Goal: Complete application form

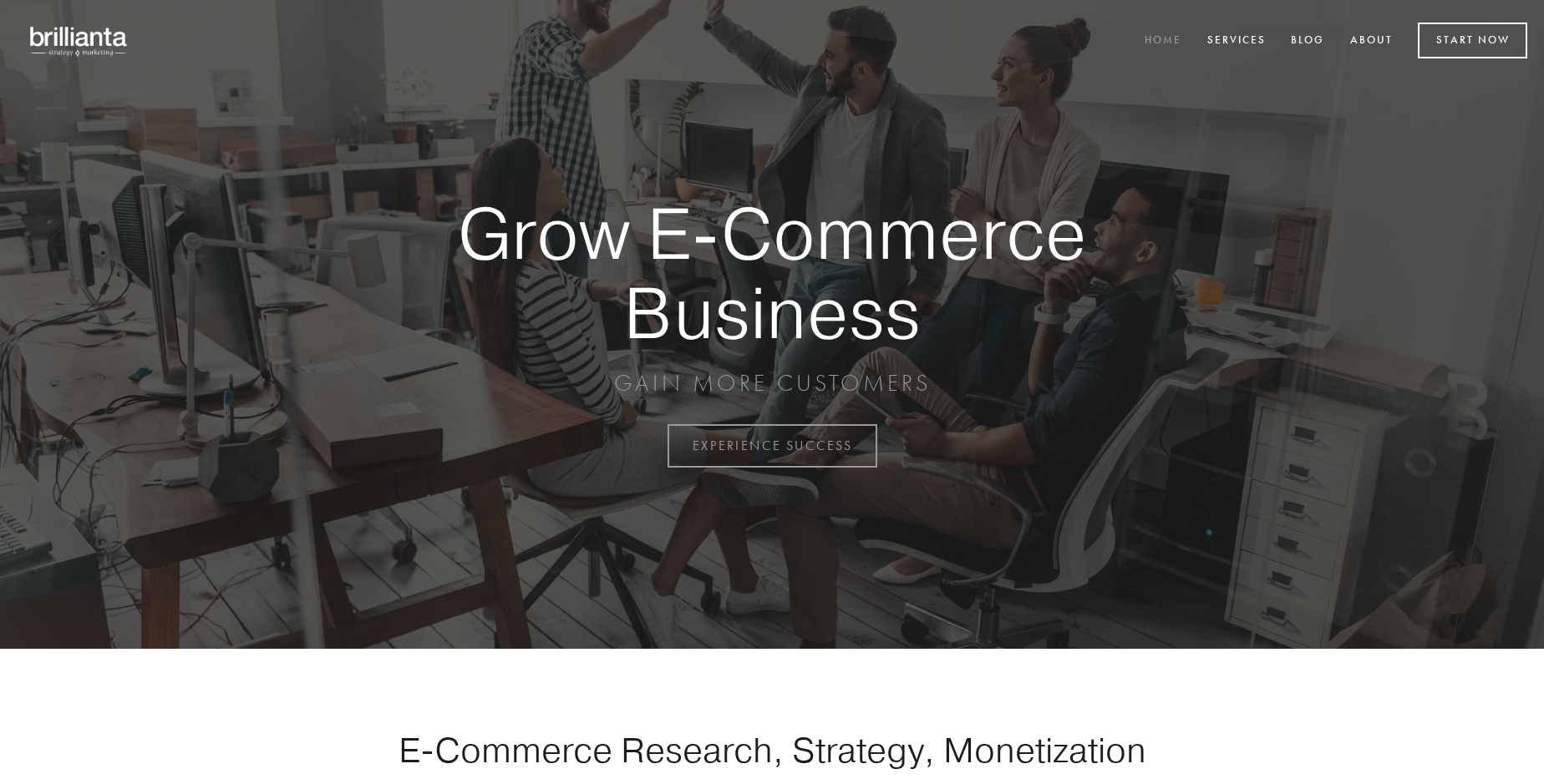
scroll to position [4377, 0]
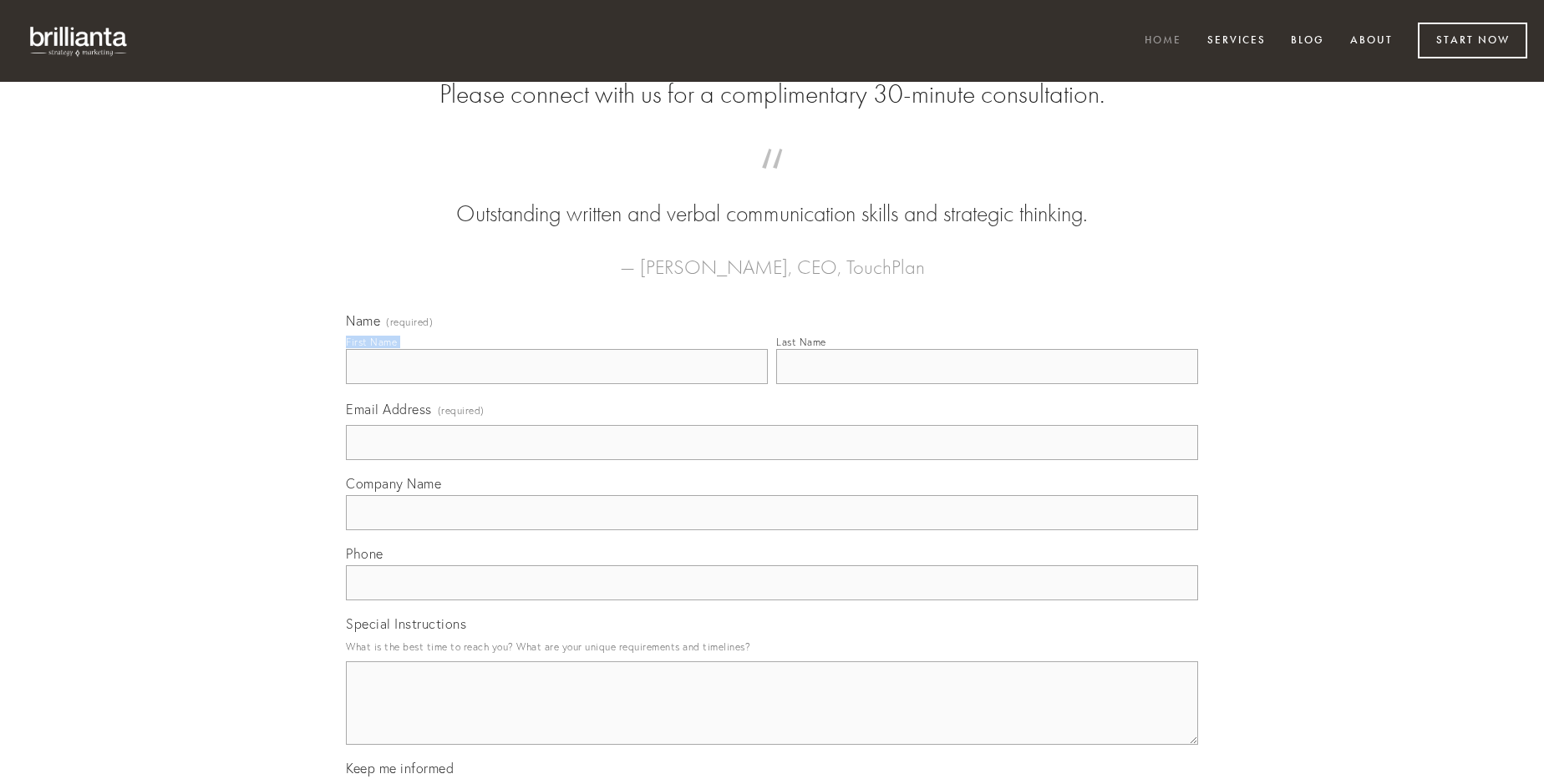
type input "[PERSON_NAME]"
click at [987, 384] on input "Last Name" at bounding box center [987, 366] width 422 height 35
type input "[PERSON_NAME]"
click at [772, 460] on input "Email Address (required)" at bounding box center [772, 442] width 852 height 35
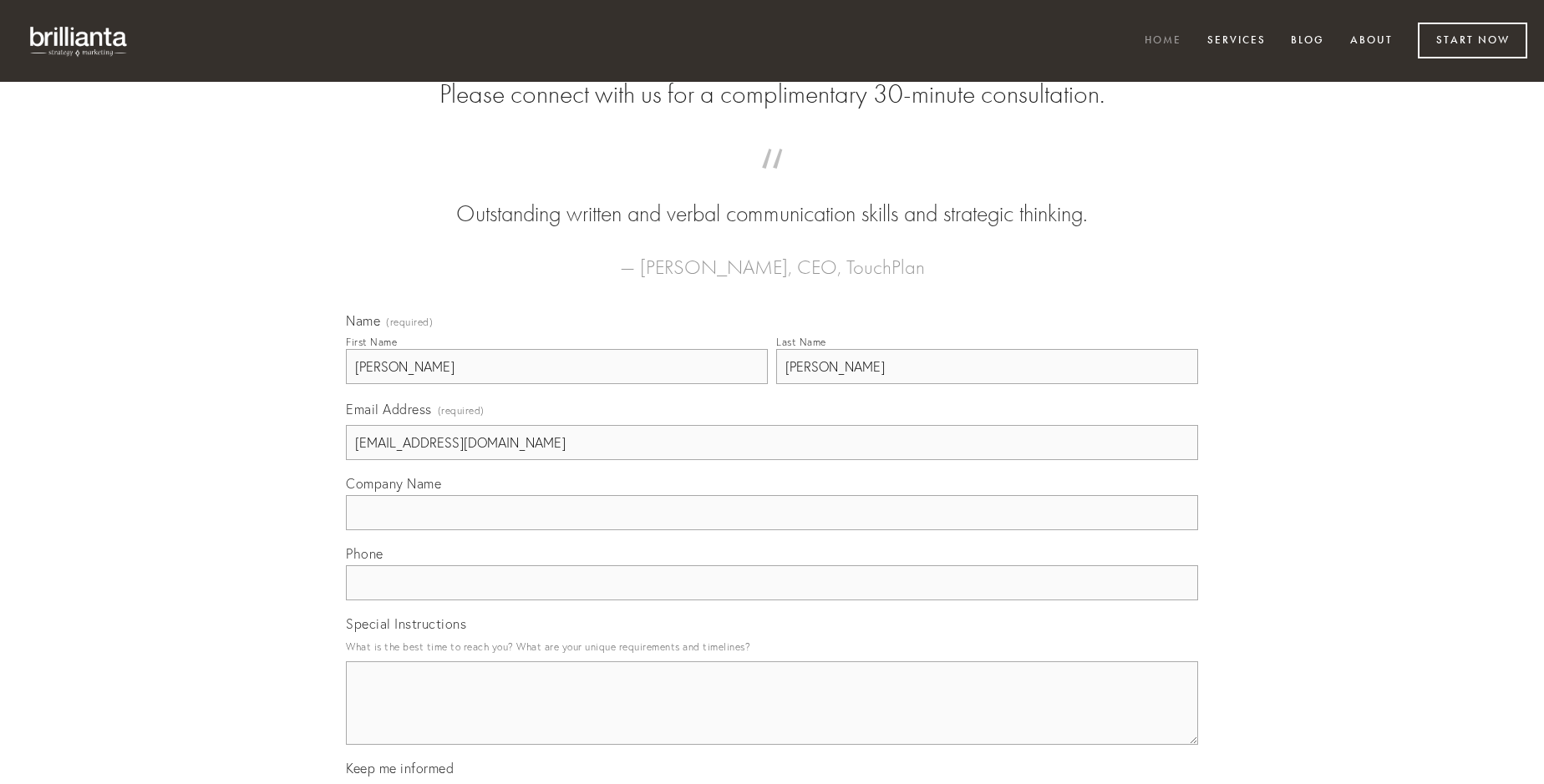
type input "[EMAIL_ADDRESS][DOMAIN_NAME]"
click at [772, 531] on input "Company Name" at bounding box center [772, 512] width 852 height 35
type input "catena"
click at [772, 600] on input "text" at bounding box center [772, 582] width 852 height 35
click at [772, 719] on textarea "Special Instructions" at bounding box center [772, 703] width 852 height 83
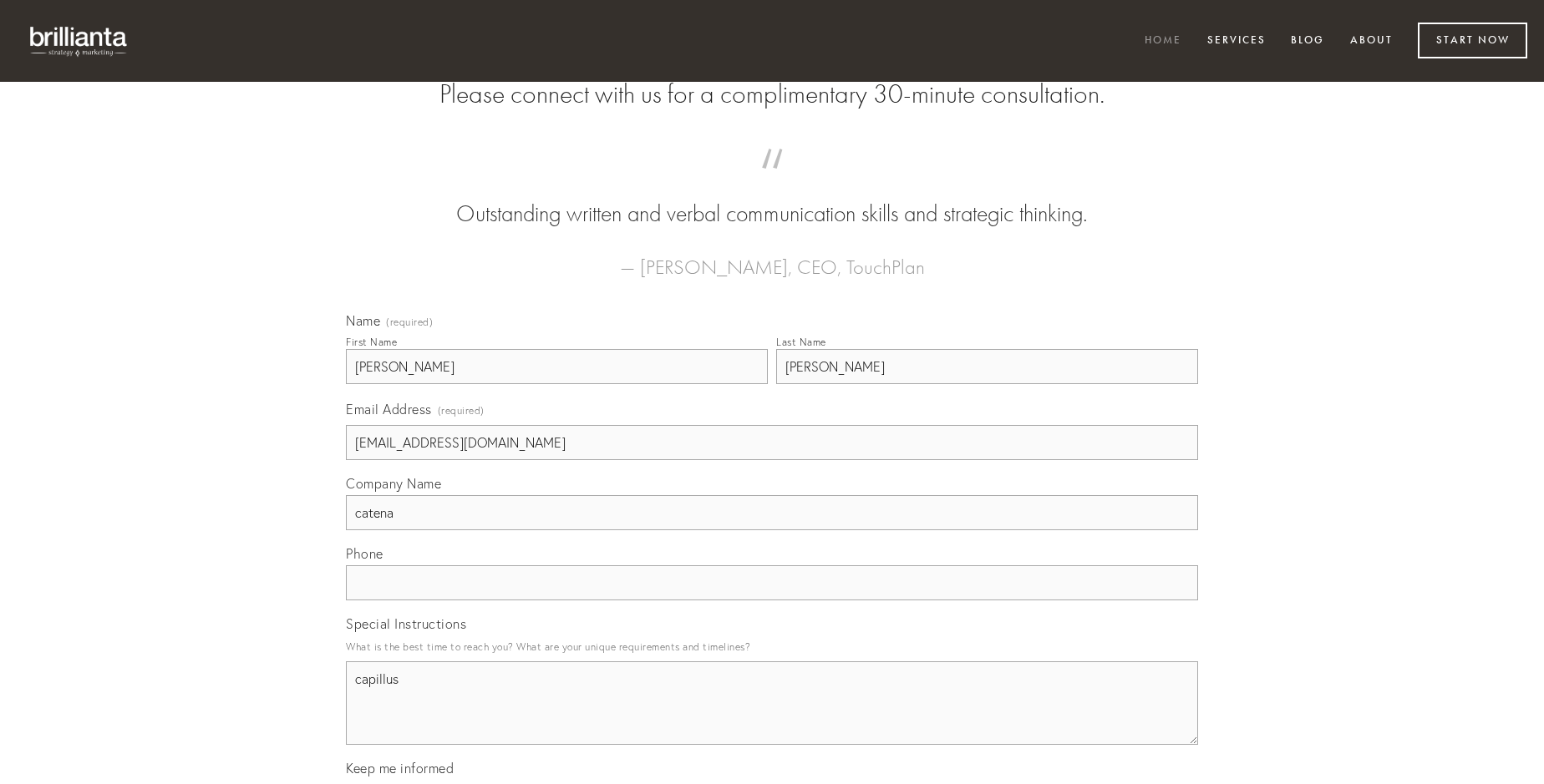
type textarea "capillus"
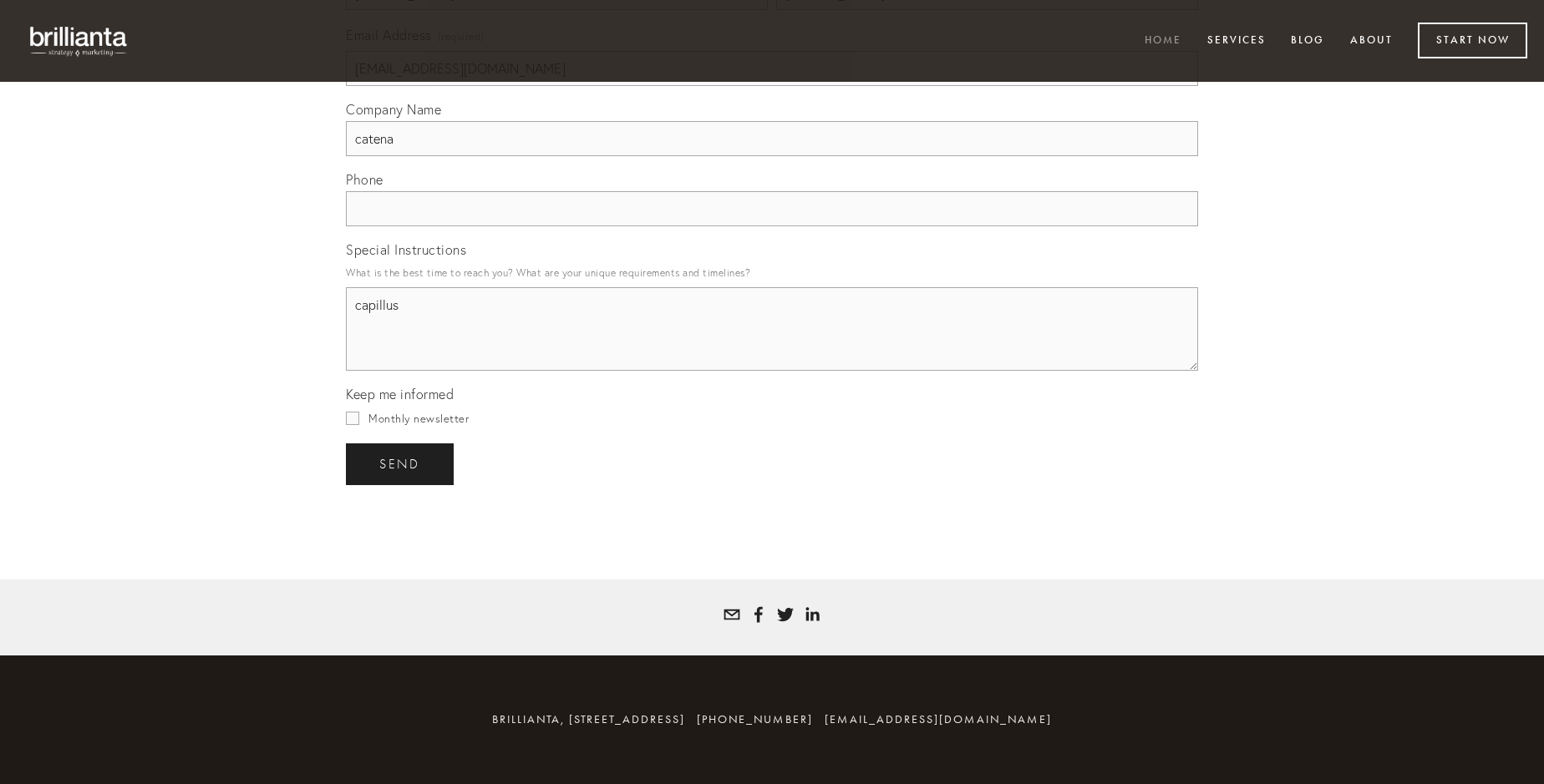
click at [401, 463] on span "send" at bounding box center [400, 464] width 41 height 15
